Goal: Find specific page/section: Find specific page/section

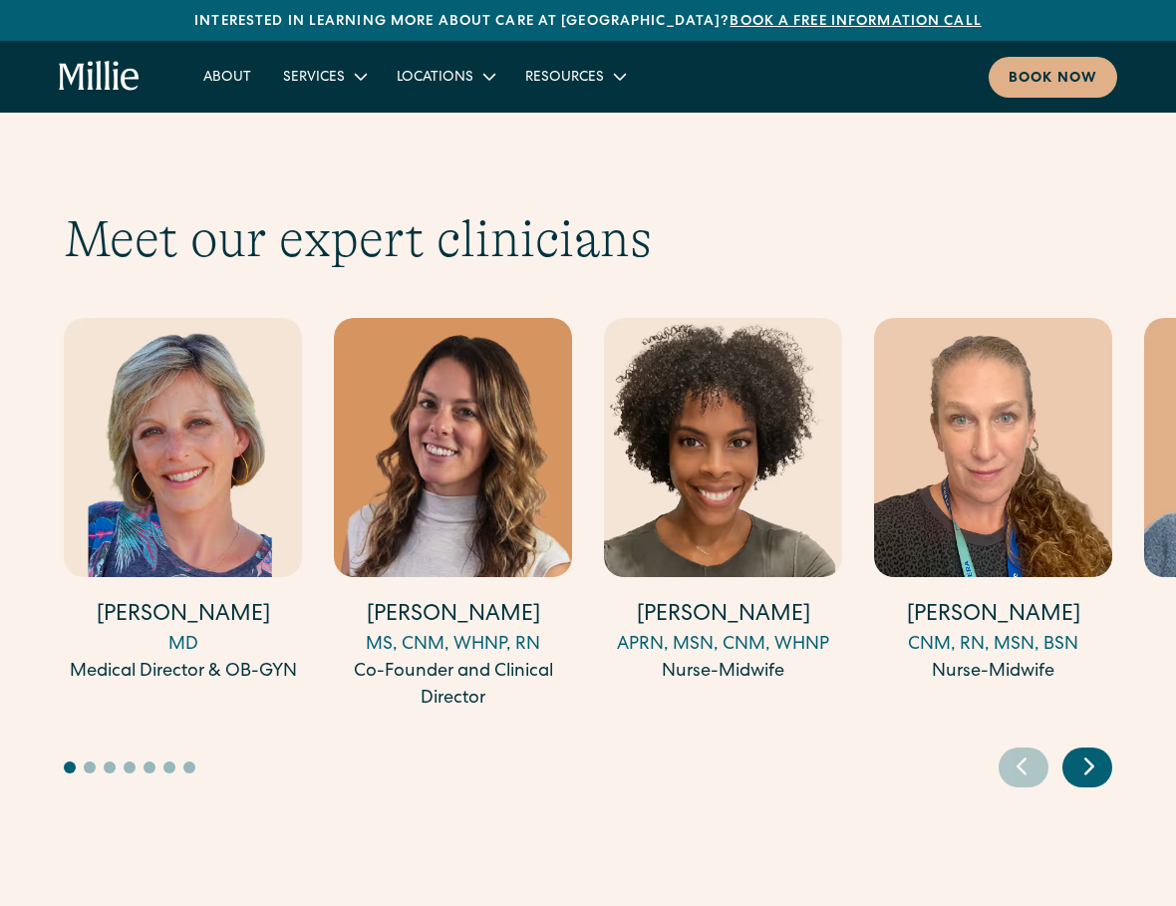
scroll to position [5347, 0]
click at [1095, 751] on icon "Next slide" at bounding box center [1090, 766] width 30 height 31
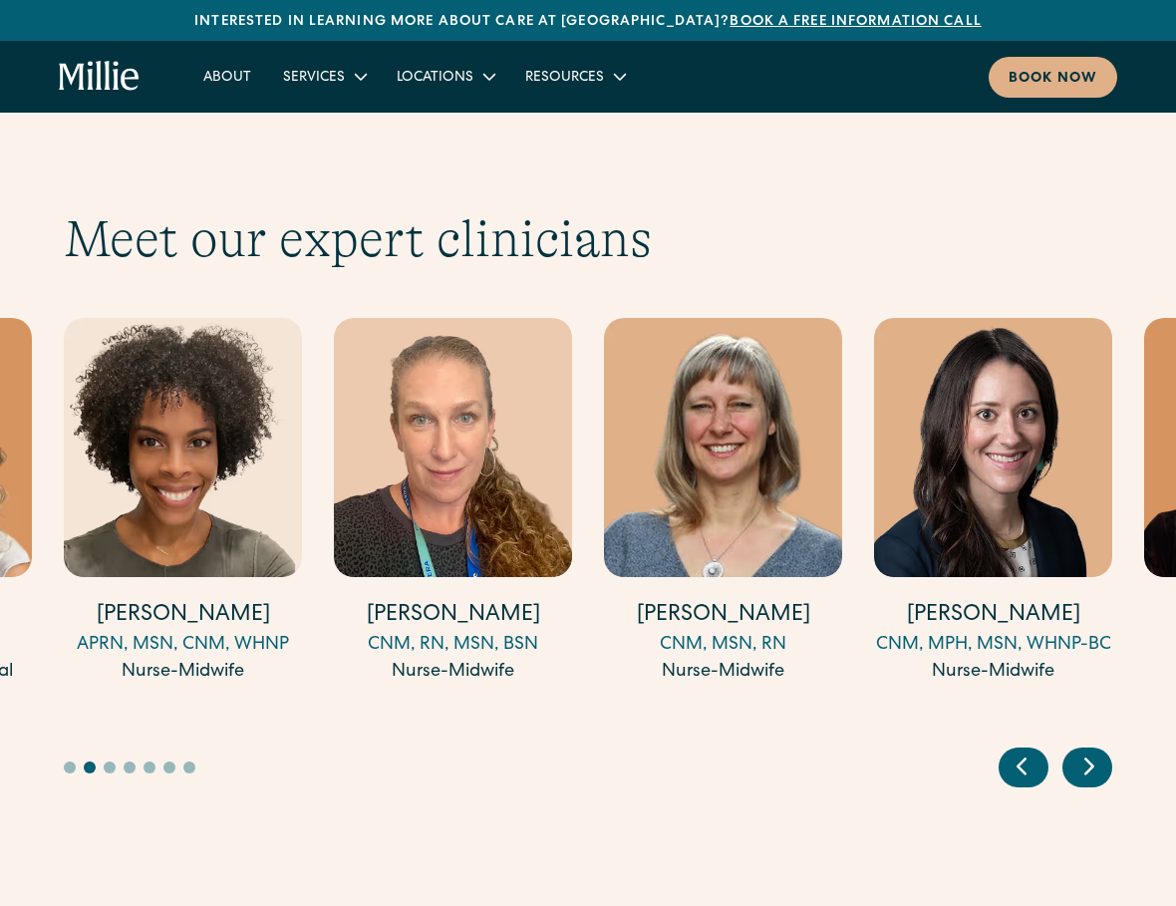
click at [1095, 751] on icon "Next slide" at bounding box center [1090, 766] width 30 height 31
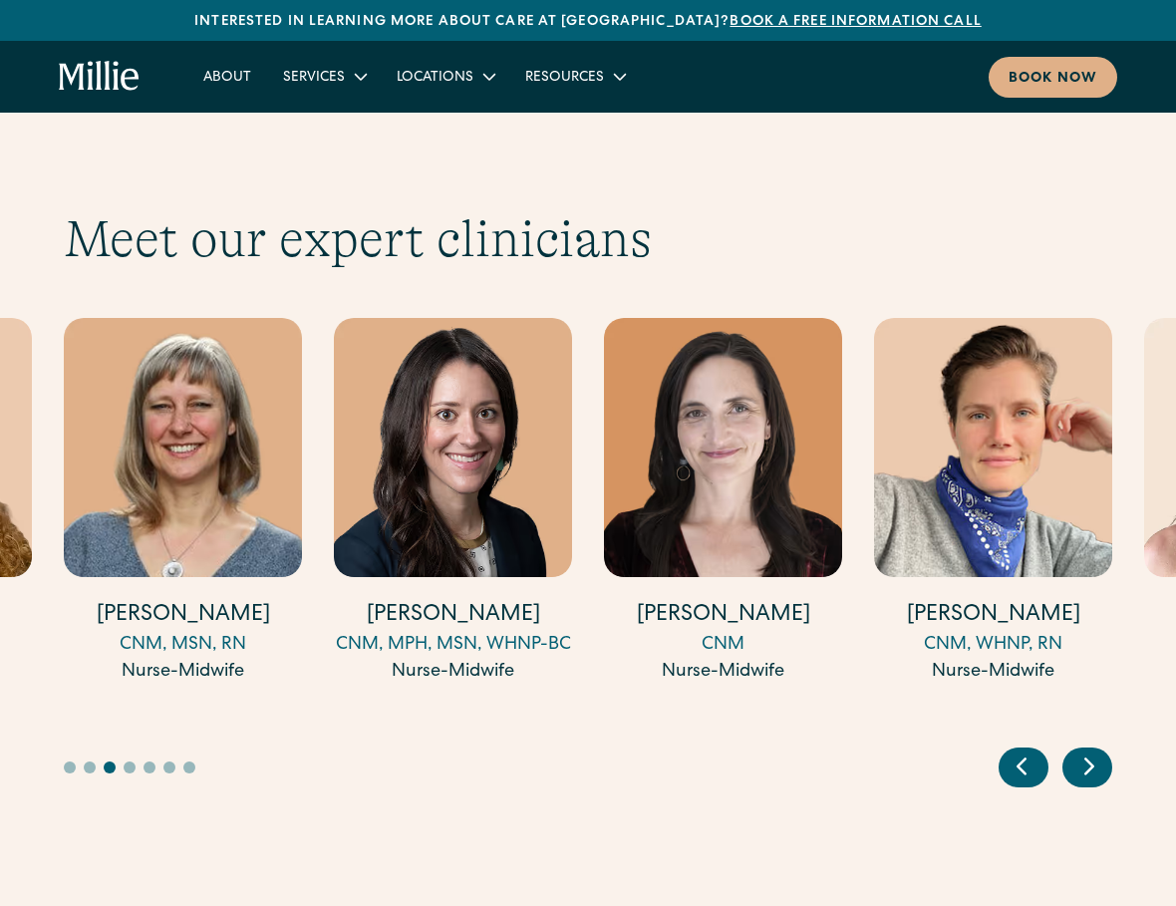
click at [1095, 751] on icon "Next slide" at bounding box center [1090, 766] width 30 height 31
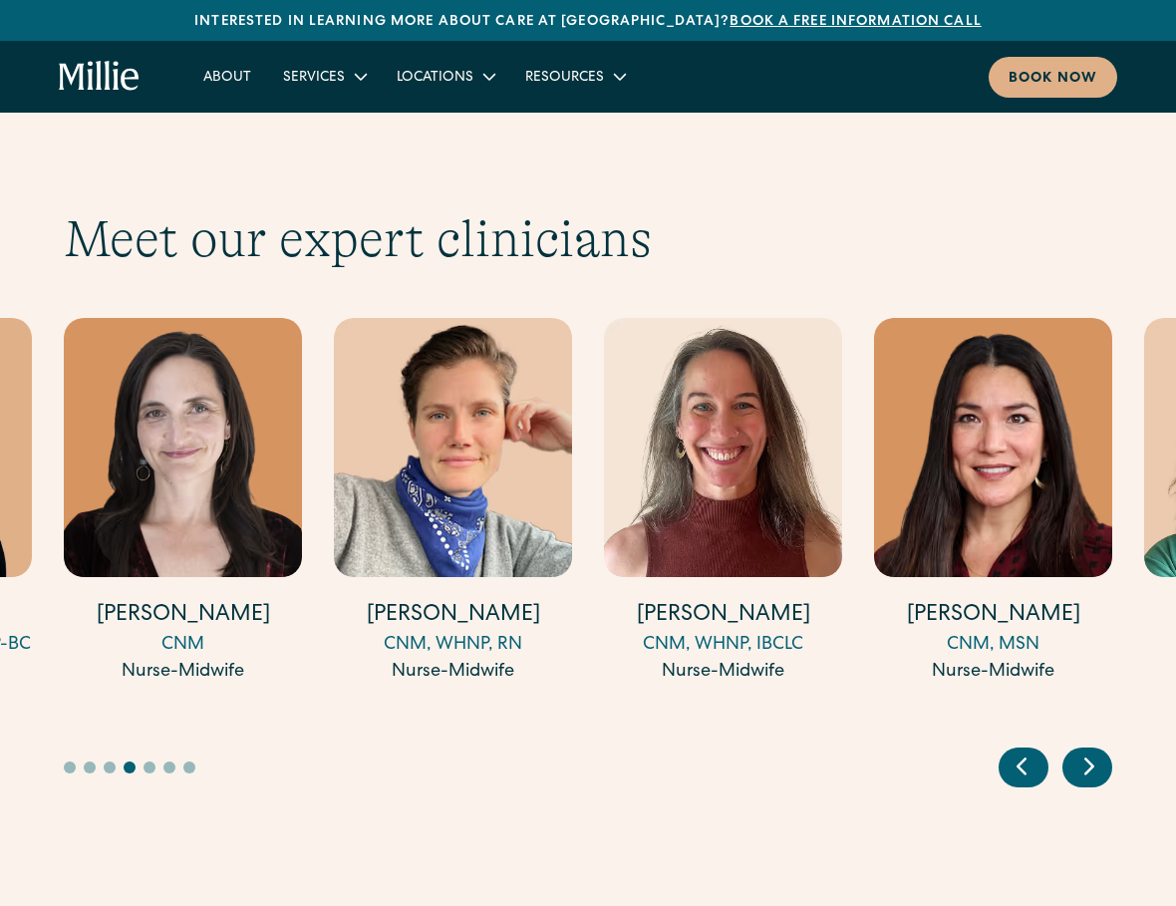
click at [1095, 751] on icon "Next slide" at bounding box center [1090, 766] width 30 height 31
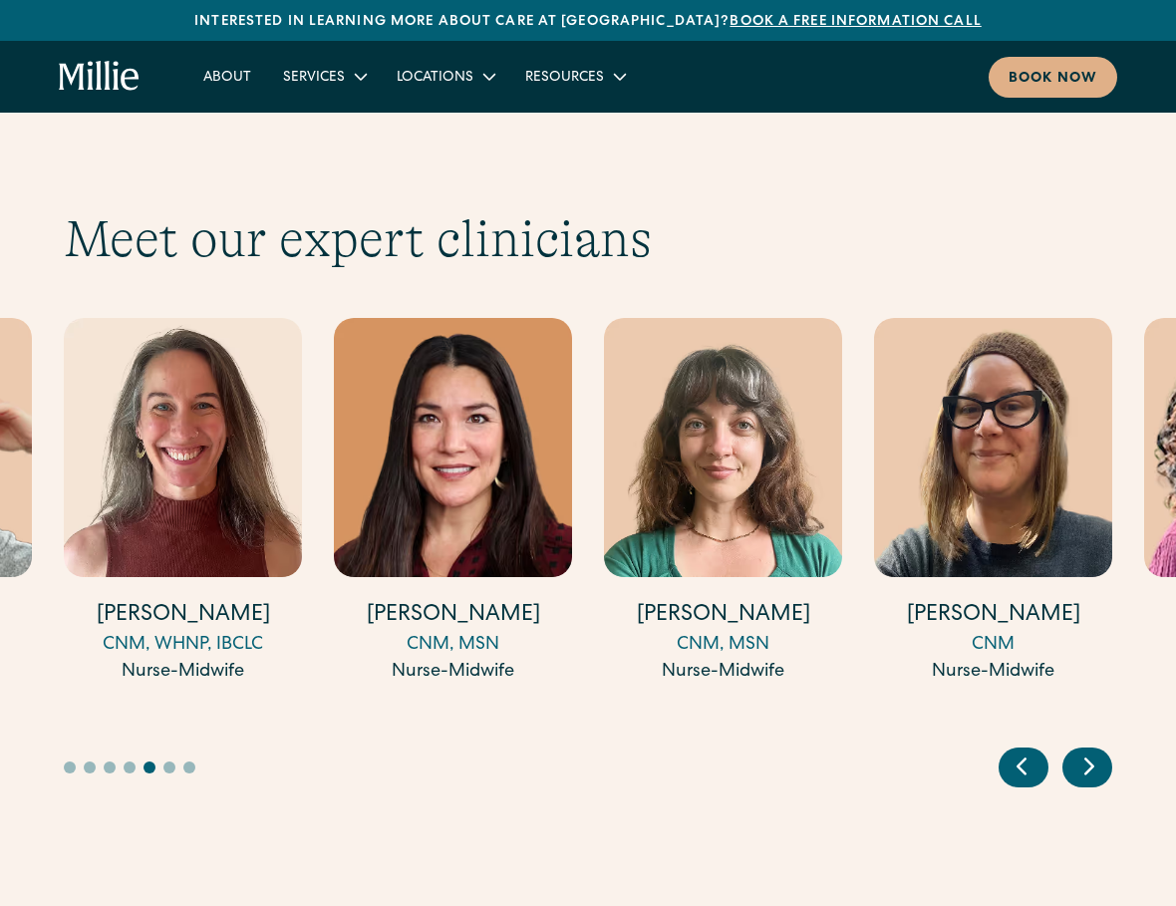
click at [1095, 751] on icon "Next slide" at bounding box center [1090, 766] width 30 height 31
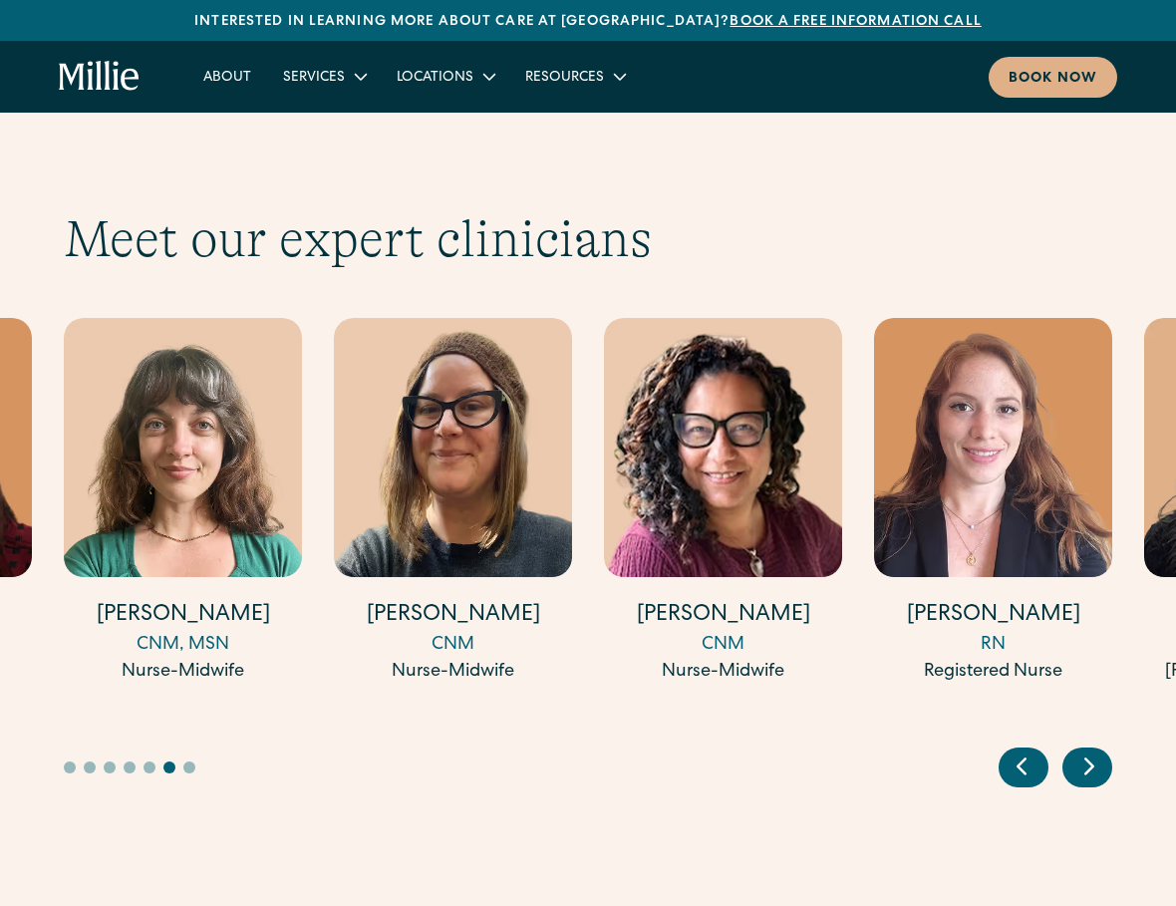
click at [1096, 751] on icon "Next slide" at bounding box center [1090, 766] width 30 height 31
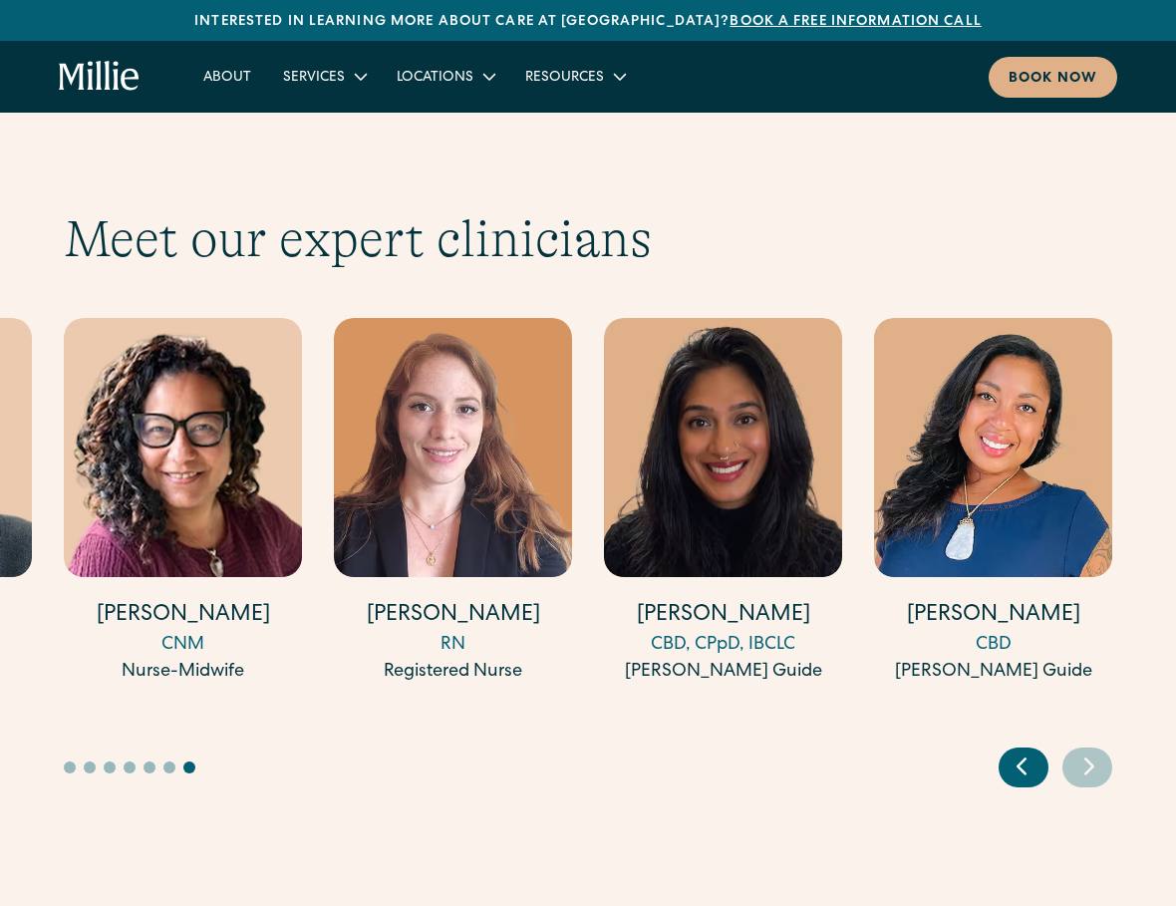
click at [1096, 751] on icon "Next slide" at bounding box center [1090, 766] width 30 height 31
click at [1041, 748] on div "Previous slide" at bounding box center [1024, 768] width 50 height 40
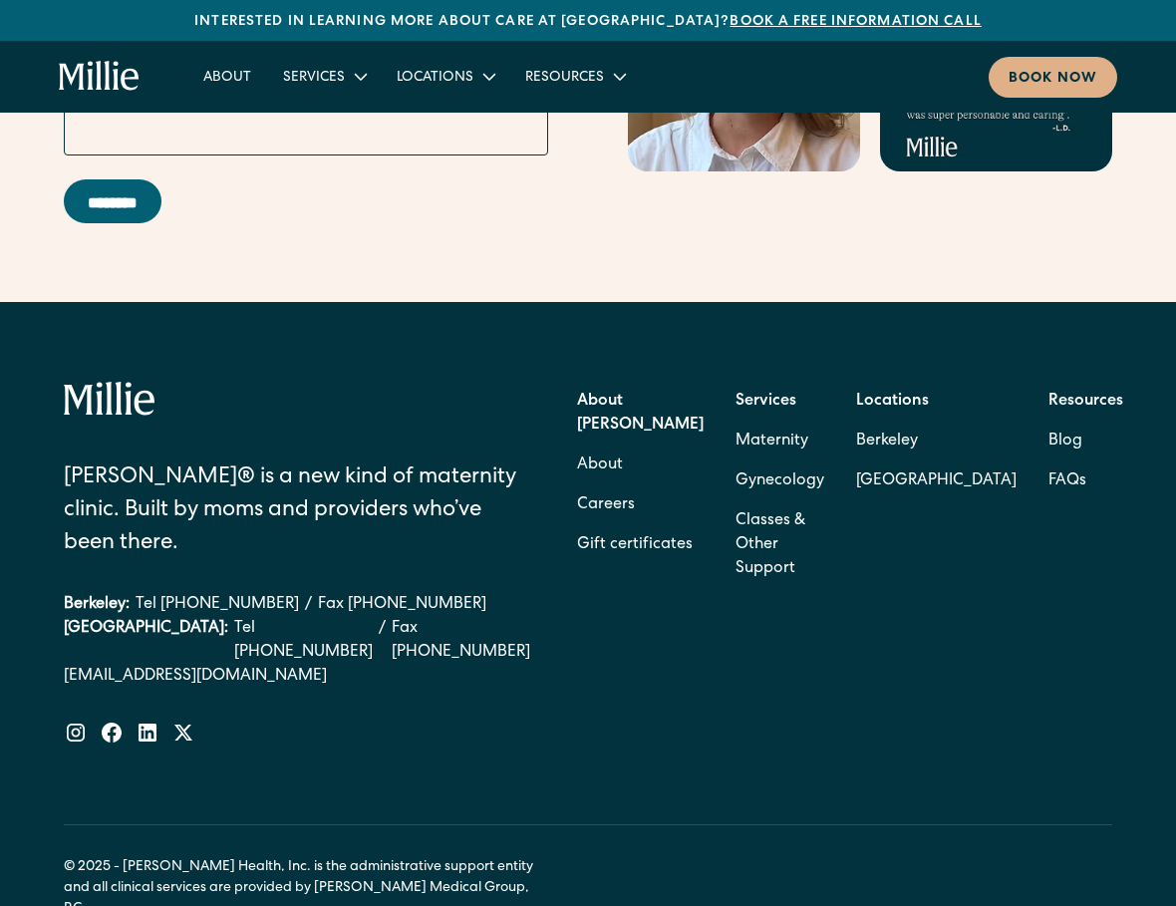
scroll to position [7990, 0]
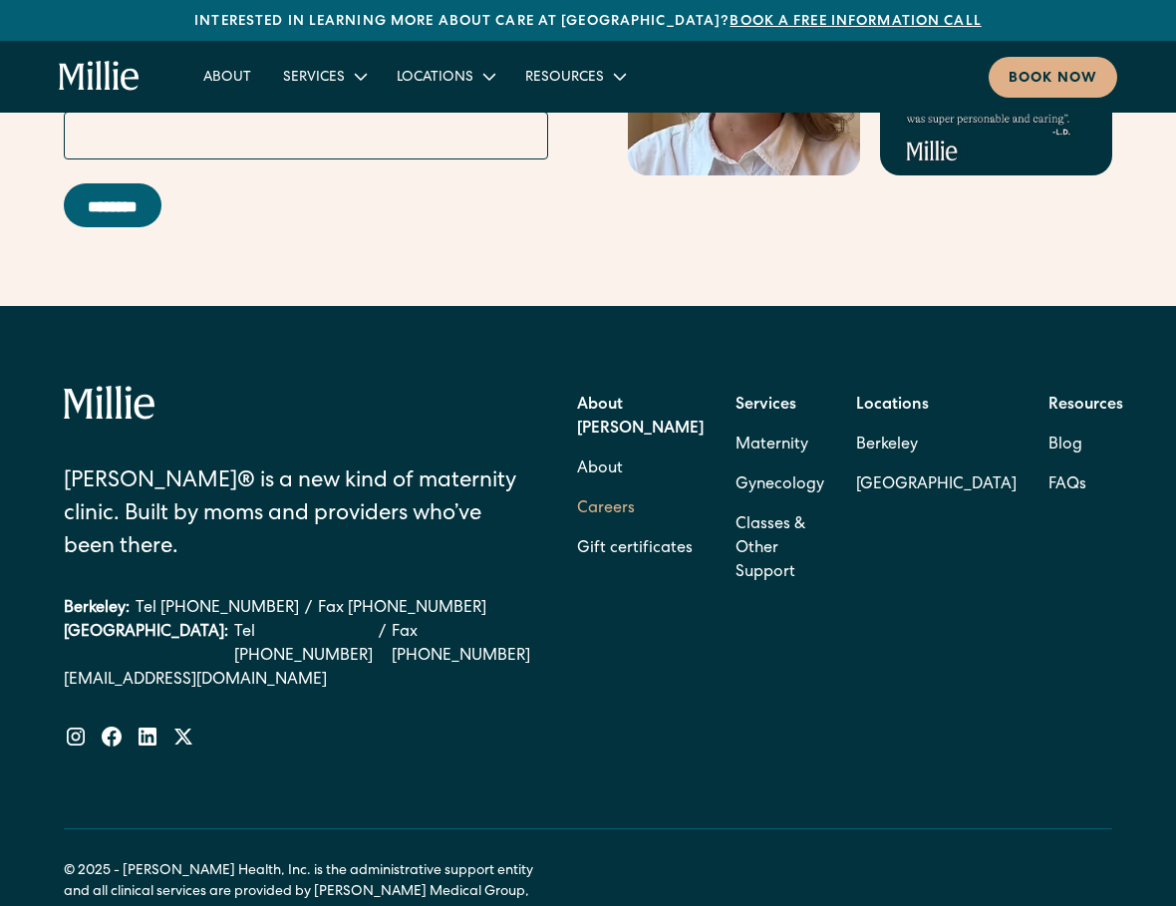
click at [622, 490] on link "Careers" at bounding box center [606, 510] width 58 height 40
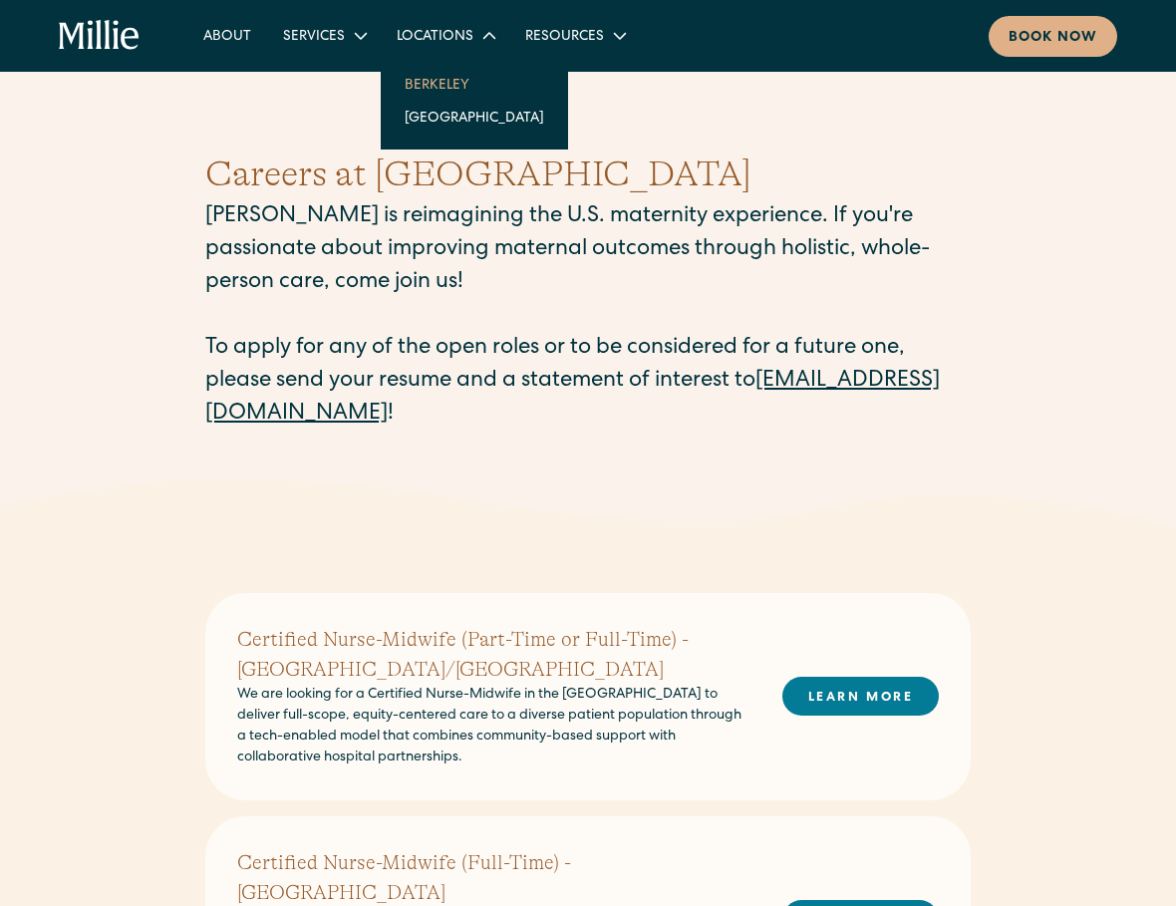
click at [441, 83] on link "Berkeley" at bounding box center [474, 84] width 171 height 33
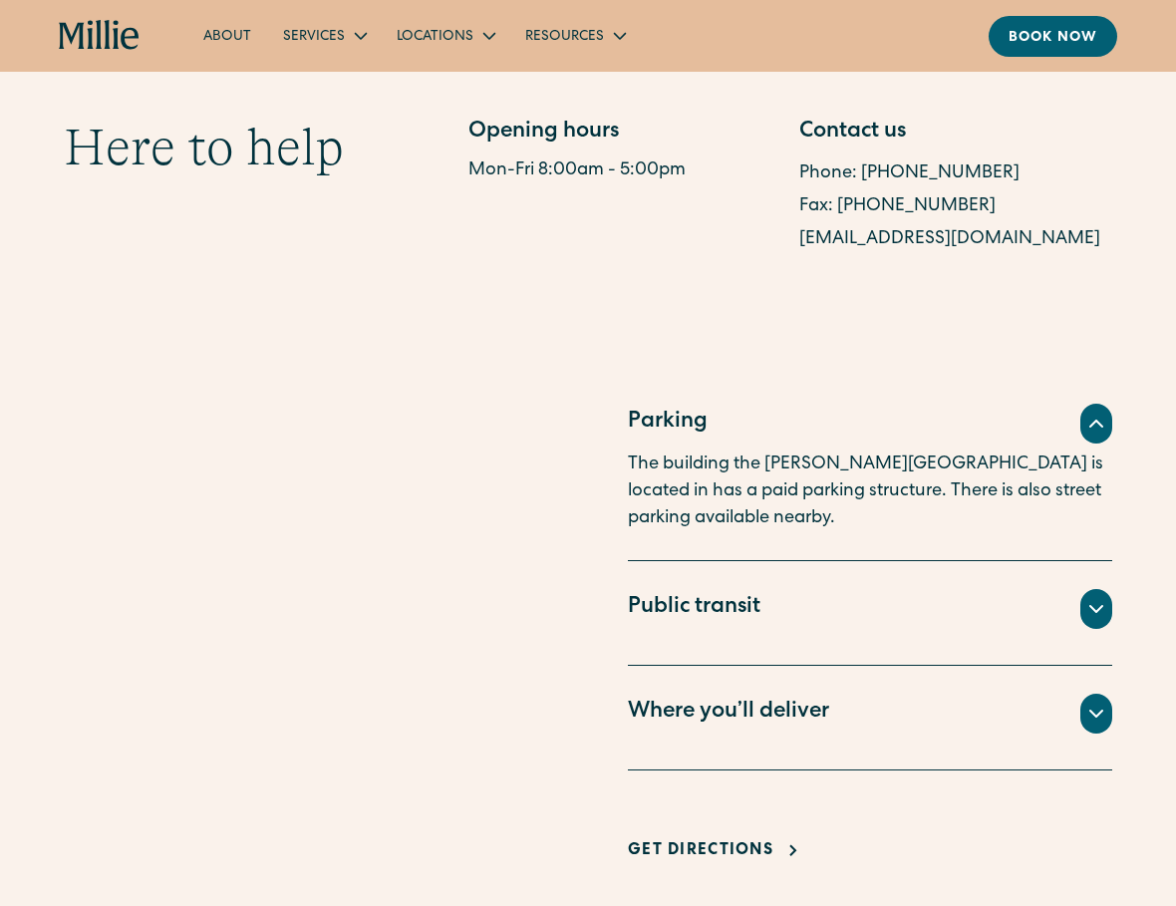
scroll to position [581, 0]
